Goal: Transaction & Acquisition: Purchase product/service

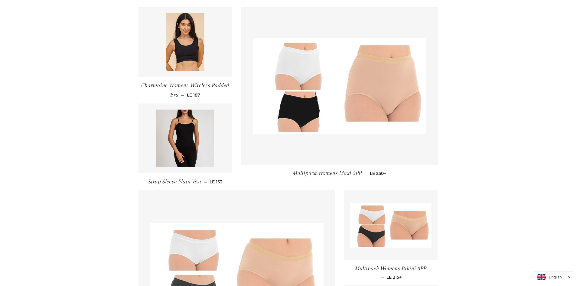
scroll to position [423, 0]
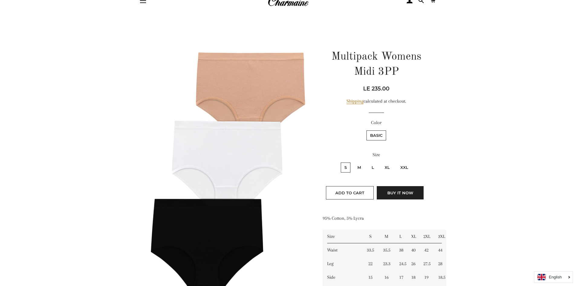
scroll to position [30, 0]
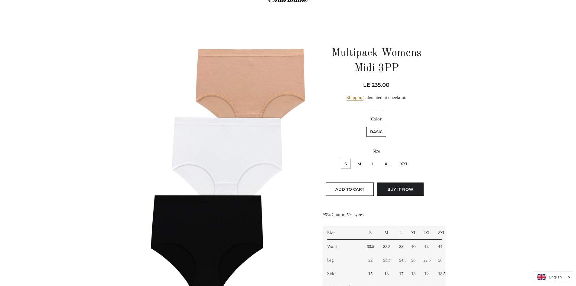
drag, startPoint x: 373, startPoint y: 87, endPoint x: 353, endPoint y: 86, distance: 19.7
click at [353, 86] on div "Regular price Sale price LE 235.00 Unit price / per" at bounding box center [376, 85] width 107 height 8
click at [432, 96] on div "Multipack Womens Midi 3PP Regular price Sale price LE 235.00 Unit price / per S…" at bounding box center [373, 182] width 129 height 295
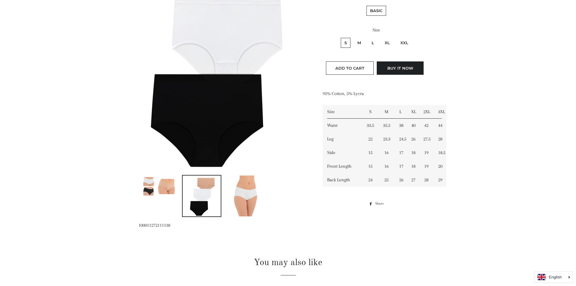
click at [252, 191] on img at bounding box center [245, 195] width 27 height 41
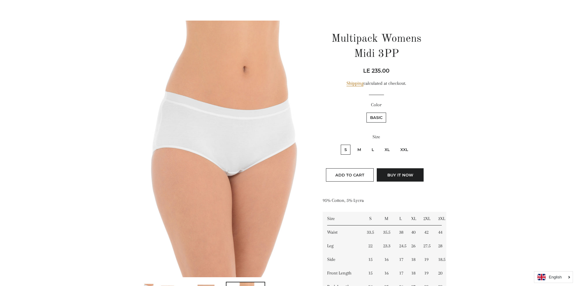
scroll to position [0, 0]
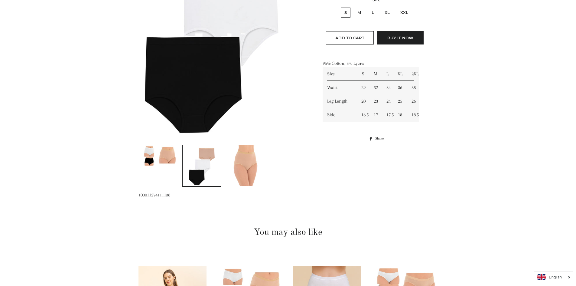
click at [175, 166] on img at bounding box center [158, 155] width 38 height 21
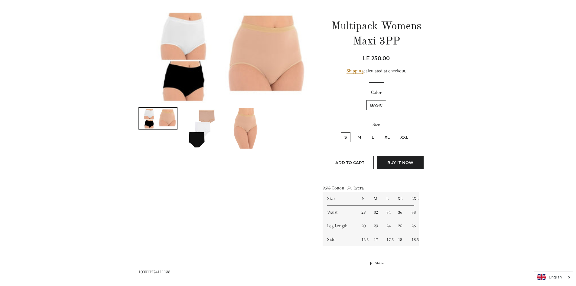
scroll to position [34, 0]
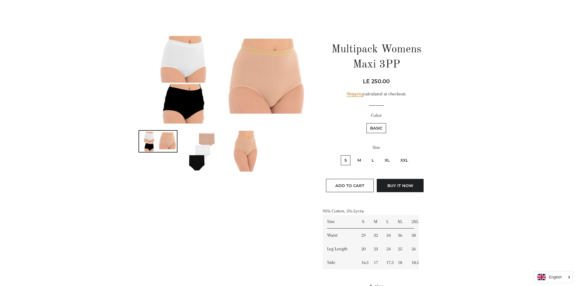
click at [259, 157] on img at bounding box center [245, 151] width 27 height 41
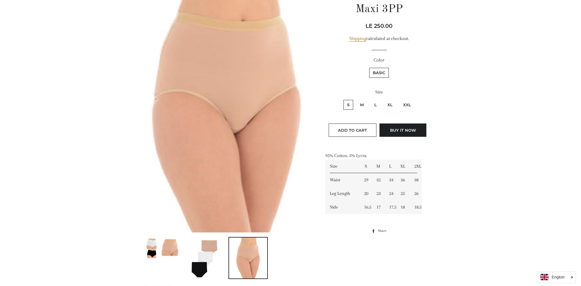
scroll to position [94, 0]
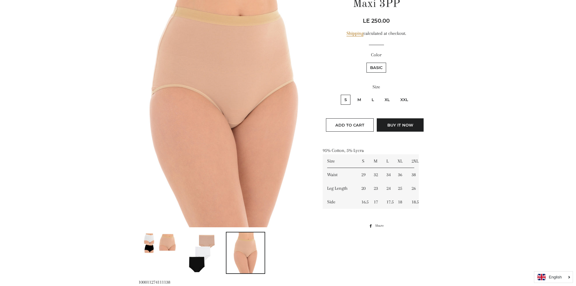
click at [269, 166] on img at bounding box center [224, 99] width 171 height 256
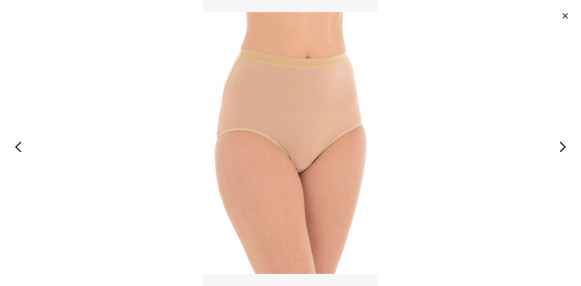
click at [563, 16] on button "×" at bounding box center [564, 15] width 13 height 13
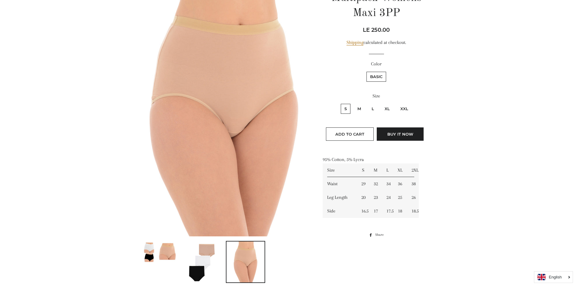
scroll to position [65, 0]
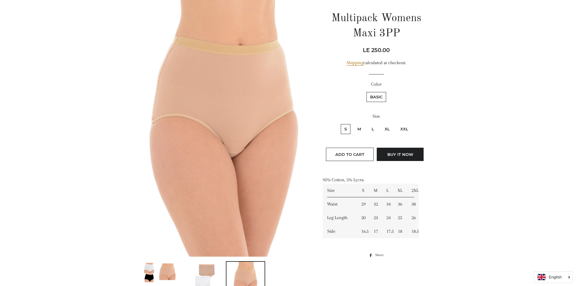
drag, startPoint x: 395, startPoint y: 51, endPoint x: 338, endPoint y: 51, distance: 56.9
click at [338, 51] on div "Regular price Sale price LE 250.00 Unit price / per" at bounding box center [376, 50] width 107 height 8
